Goal: Register for event/course

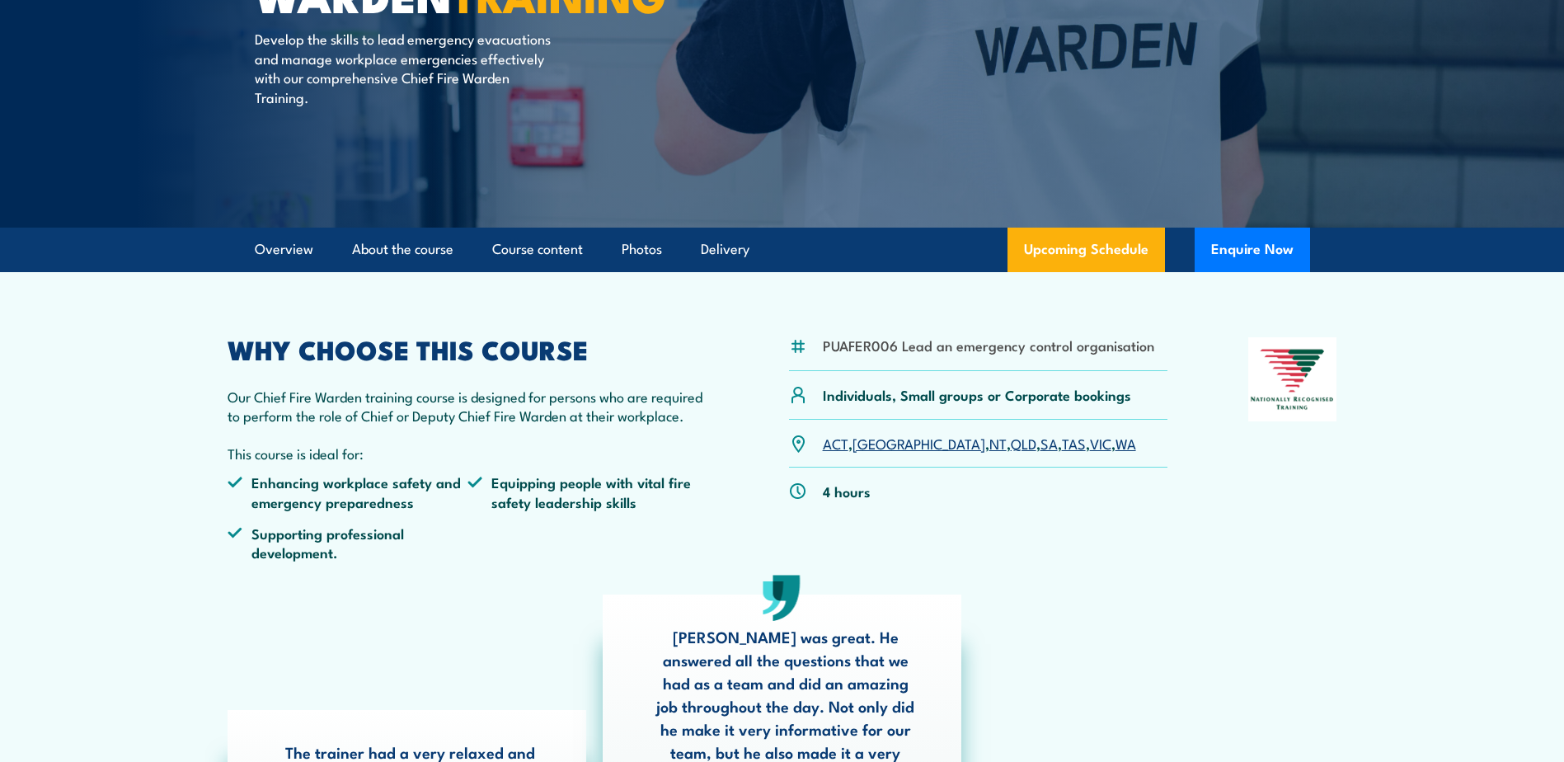
scroll to position [247, 0]
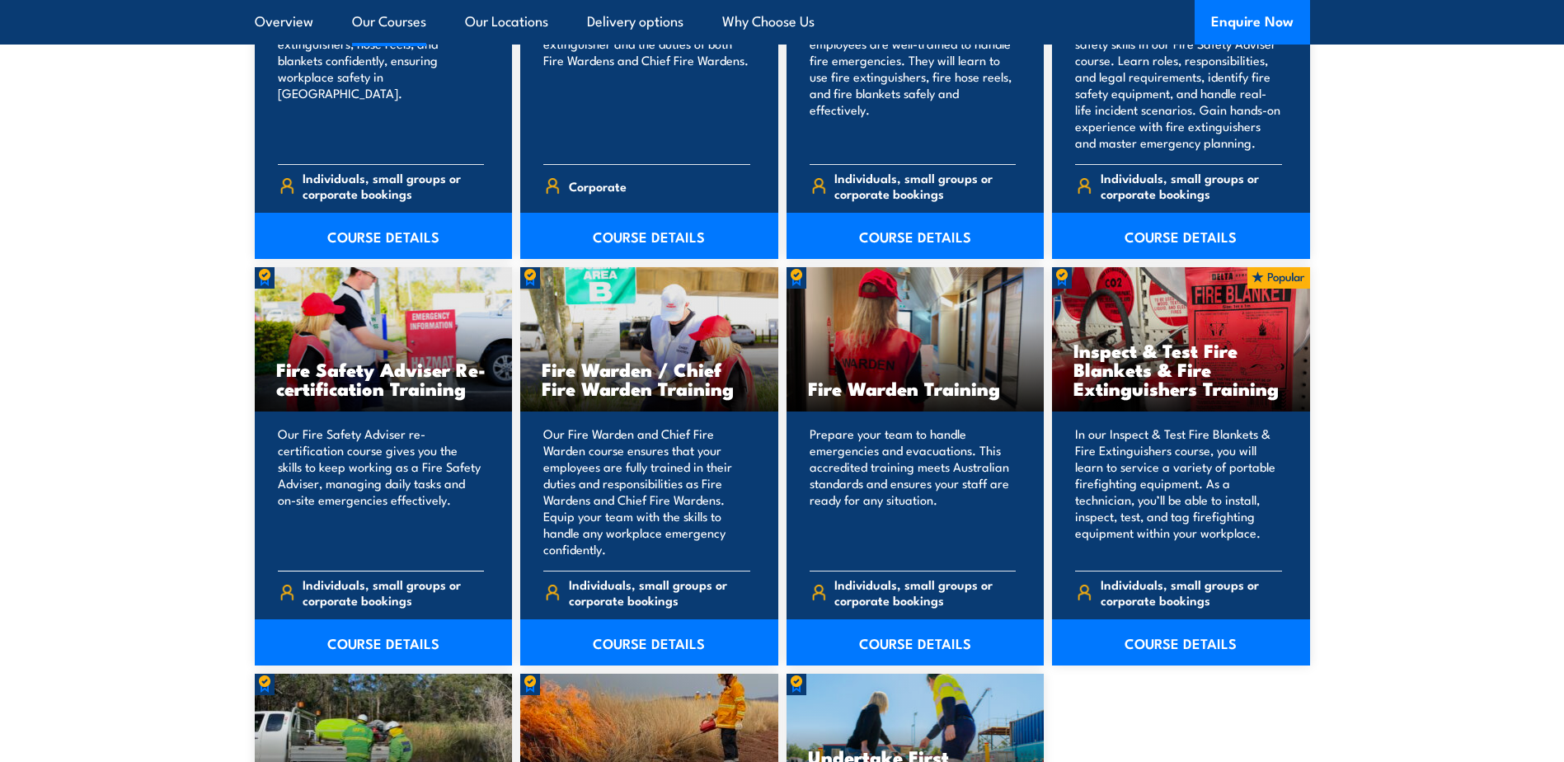
scroll to position [1978, 0]
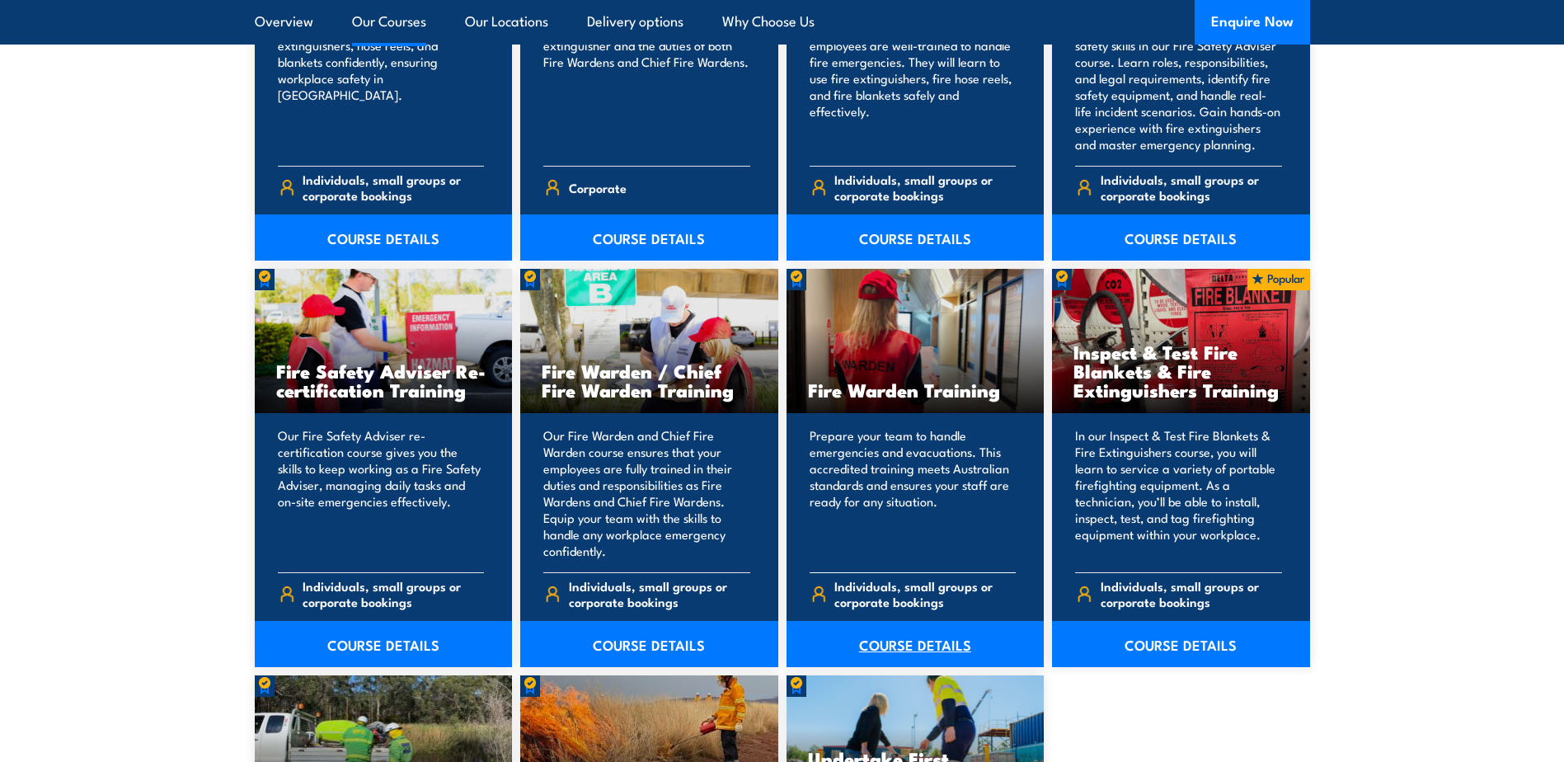
click at [937, 638] on link "COURSE DETAILS" at bounding box center [915, 644] width 258 height 46
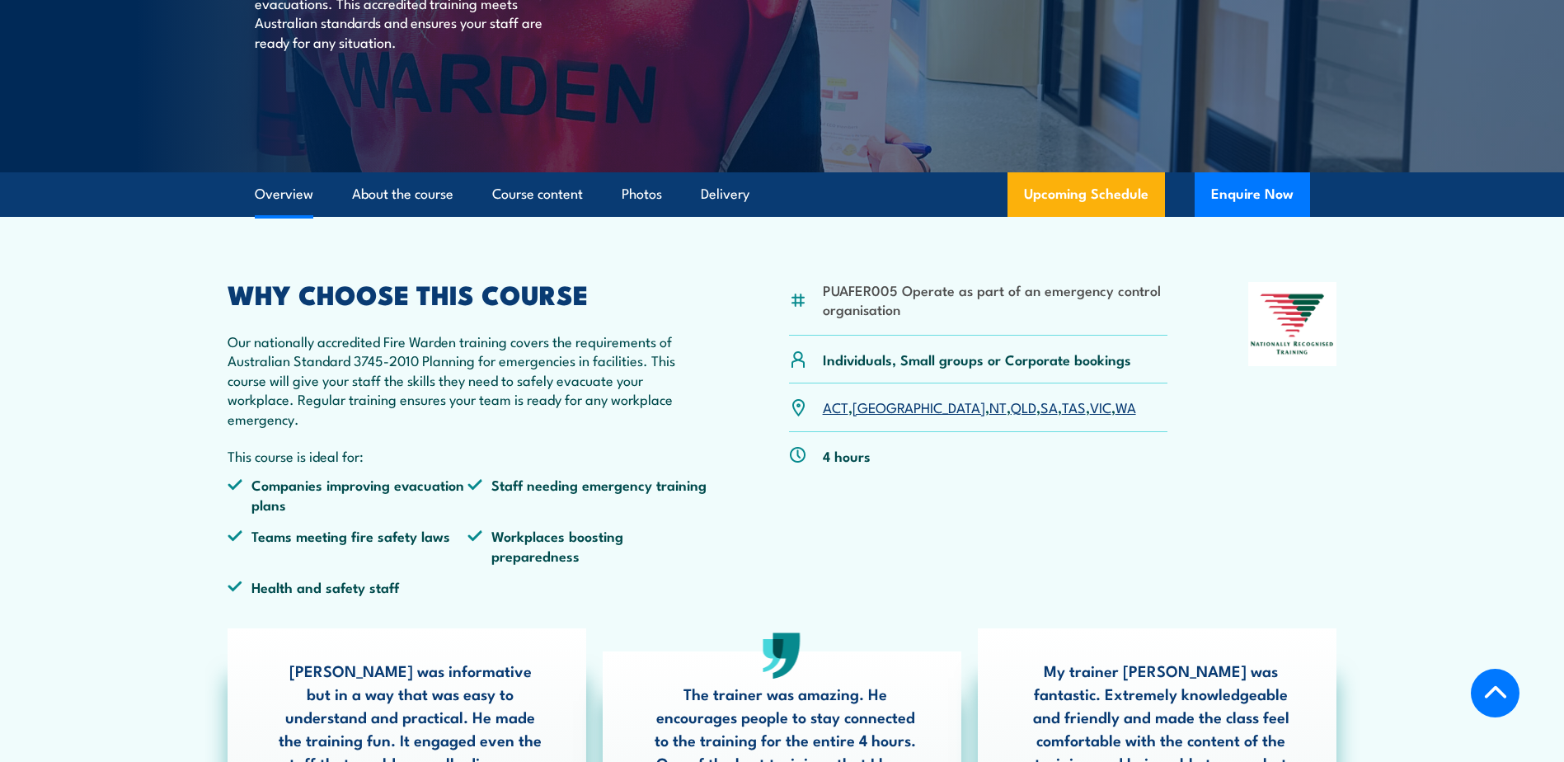
scroll to position [330, 0]
